Goal: Information Seeking & Learning: Check status

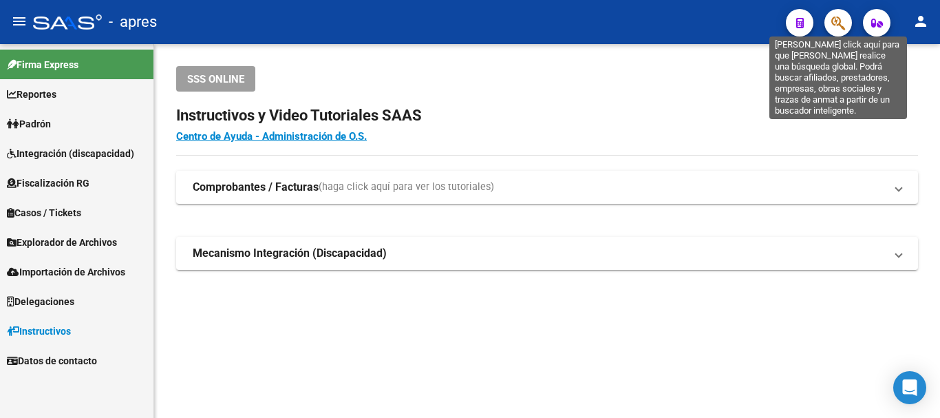
click at [838, 22] on icon "button" at bounding box center [839, 23] width 14 height 16
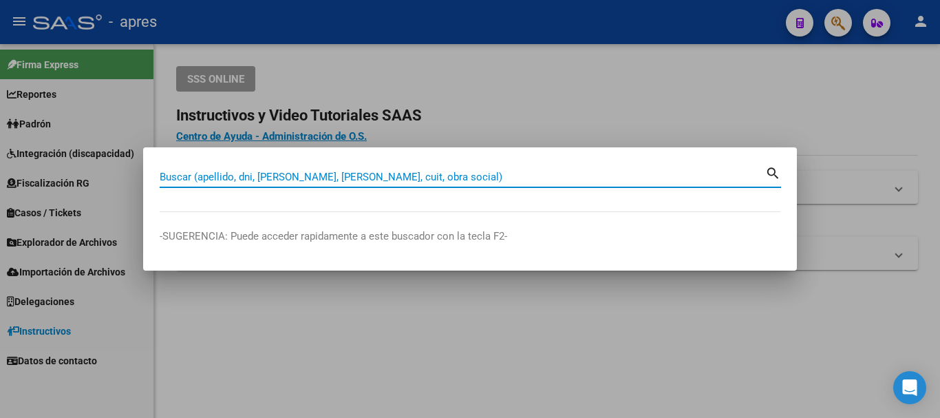
click at [407, 173] on input "Buscar (apellido, dni, [PERSON_NAME], [PERSON_NAME], cuit, obra social)" at bounding box center [463, 177] width 606 height 12
paste input "20294482696"
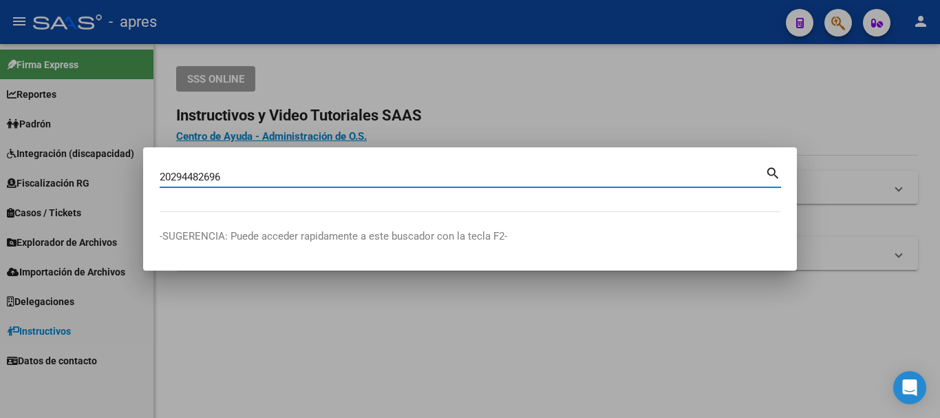
type input "20294482696"
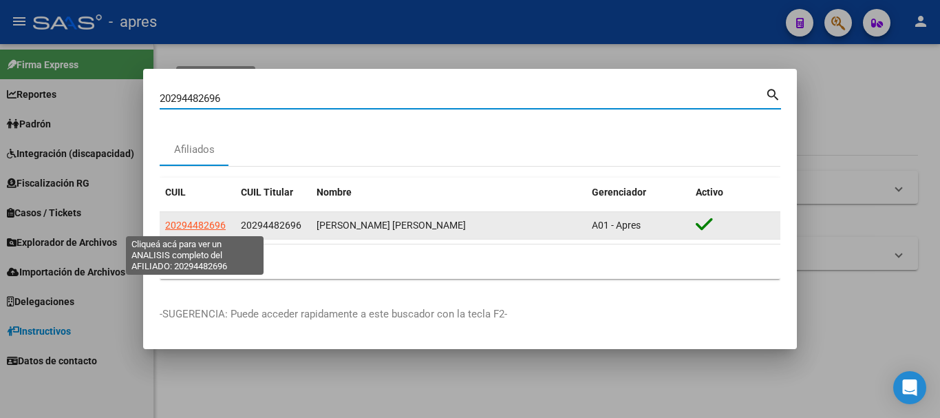
click at [194, 220] on span "20294482696" at bounding box center [195, 225] width 61 height 11
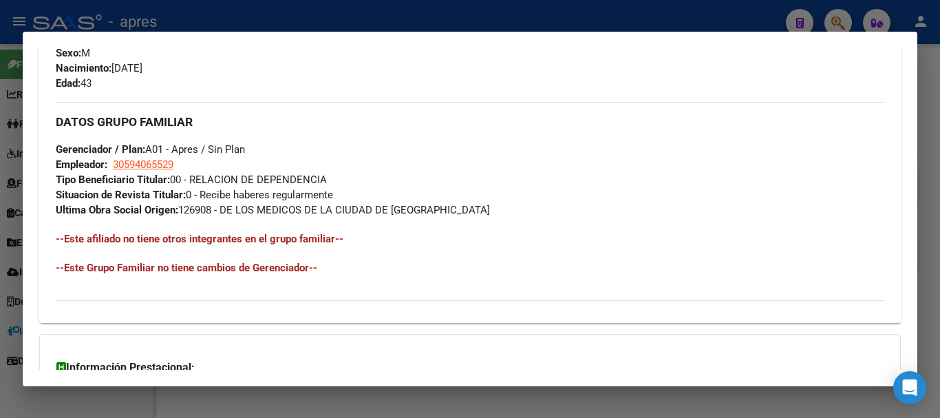
scroll to position [739, 0]
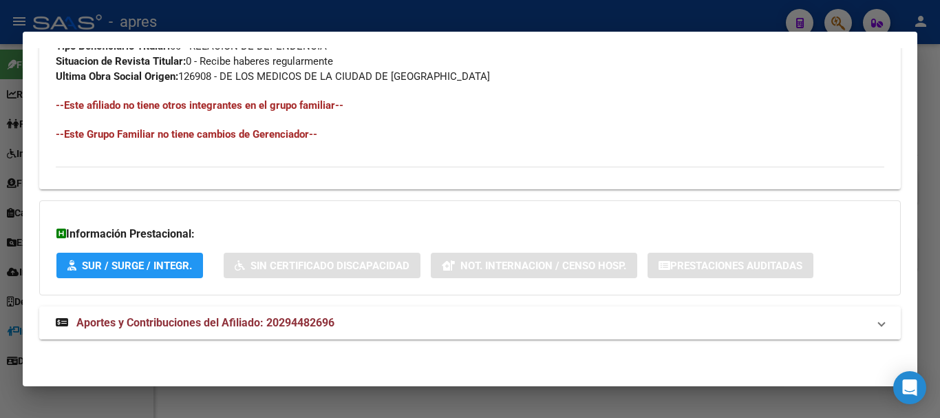
click at [441, 318] on mat-panel-title "Aportes y Contribuciones del Afiliado: 20294482696" at bounding box center [462, 323] width 812 height 17
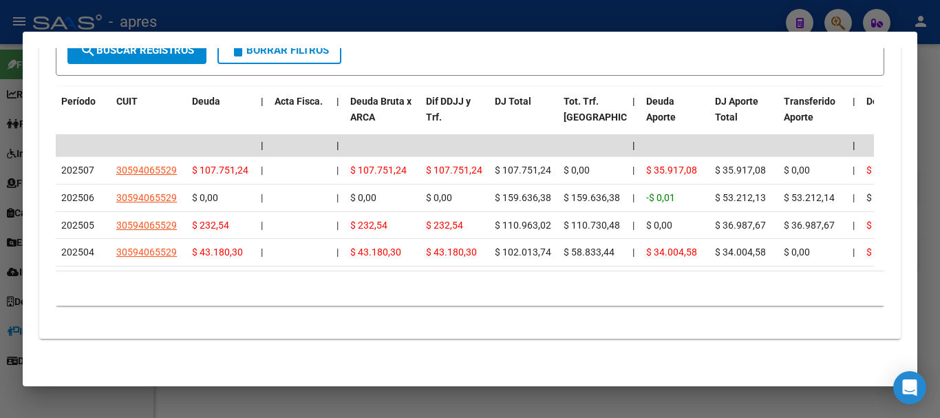
scroll to position [1251, 0]
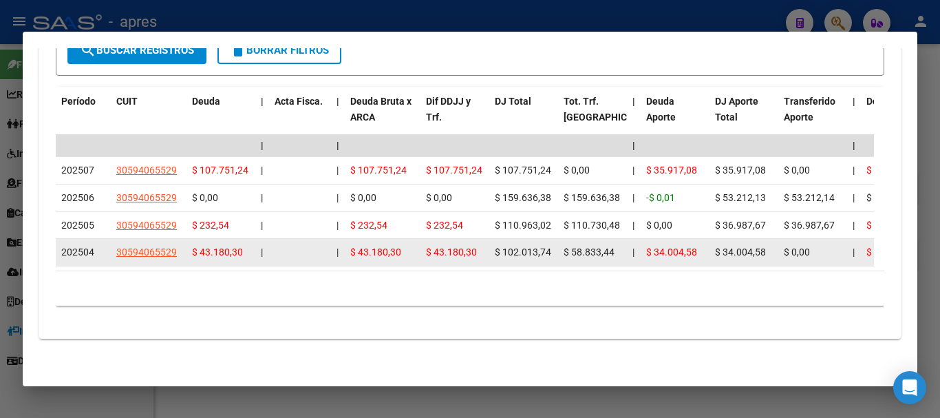
drag, startPoint x: 479, startPoint y: 243, endPoint x: 325, endPoint y: 249, distance: 154.3
click at [315, 248] on div at bounding box center [300, 252] width 51 height 16
drag, startPoint x: 492, startPoint y: 232, endPoint x: 613, endPoint y: 238, distance: 121.3
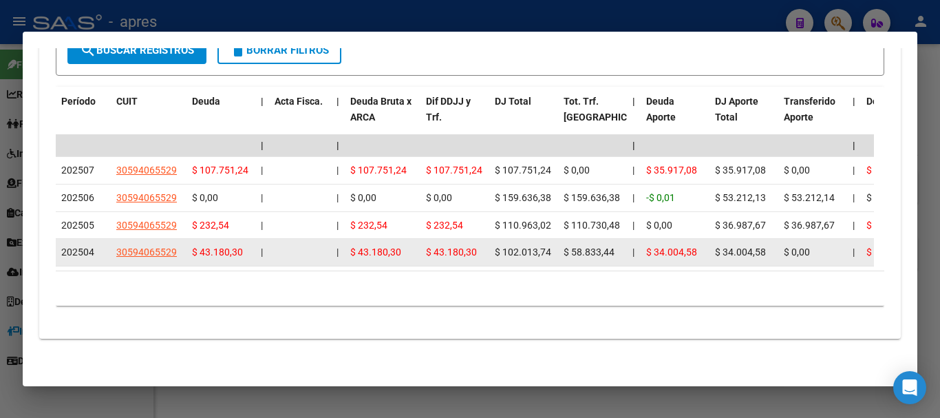
click at [613, 246] on span "$ 58.833,44" at bounding box center [589, 251] width 51 height 11
drag, startPoint x: 501, startPoint y: 239, endPoint x: 617, endPoint y: 240, distance: 116.3
click at [617, 244] on div "$ 58.833,44" at bounding box center [593, 252] width 58 height 16
